Goal: Transaction & Acquisition: Obtain resource

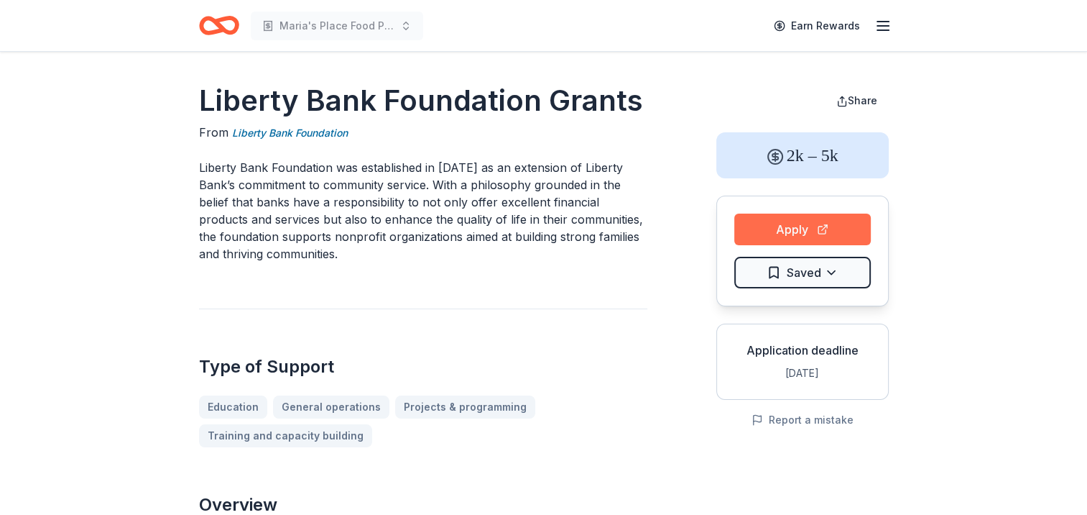
click at [767, 238] on button "Apply" at bounding box center [803, 229] width 137 height 32
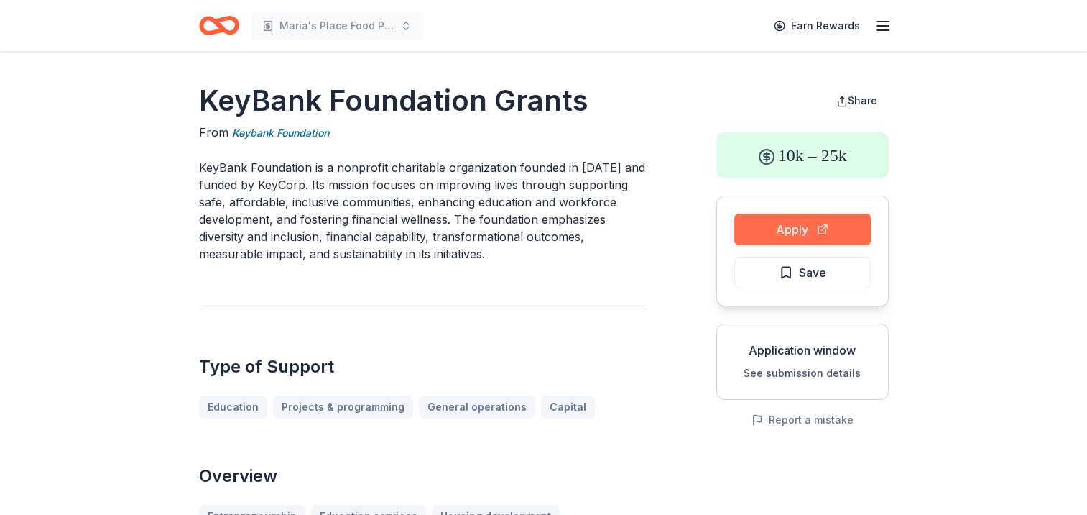
click at [773, 239] on button "Apply" at bounding box center [803, 229] width 137 height 32
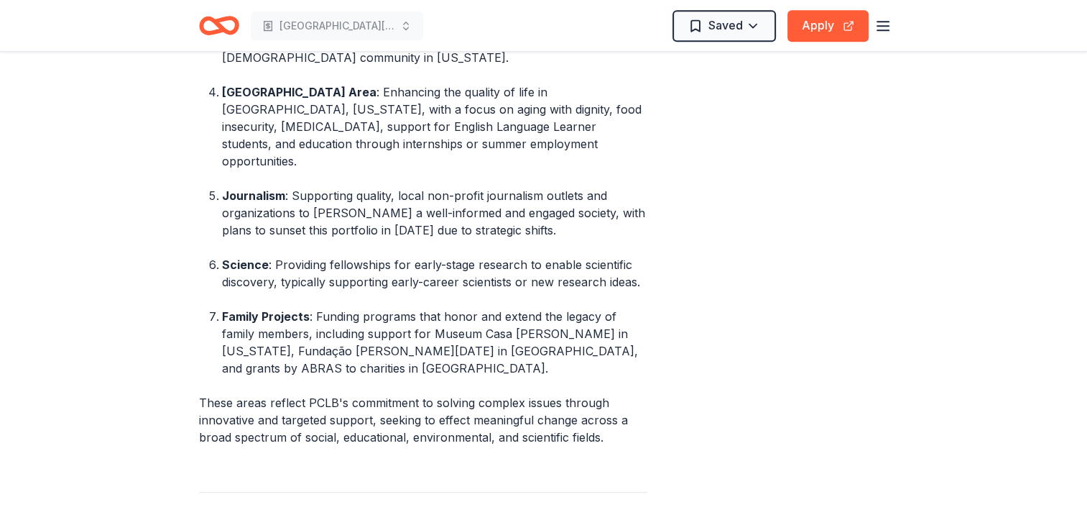
scroll to position [855, 0]
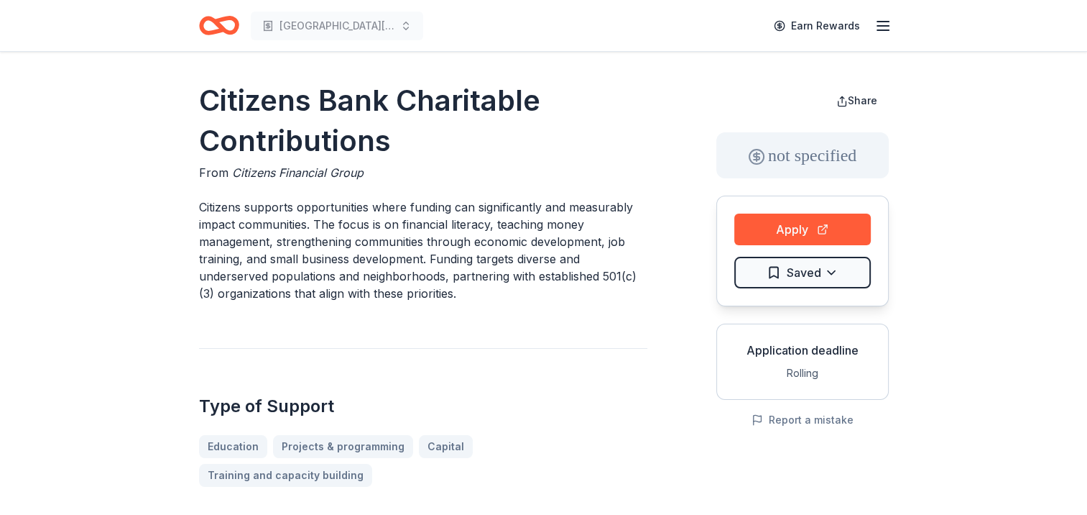
drag, startPoint x: 706, startPoint y: 152, endPoint x: 644, endPoint y: 282, distance: 143.4
